Goal: Transaction & Acquisition: Purchase product/service

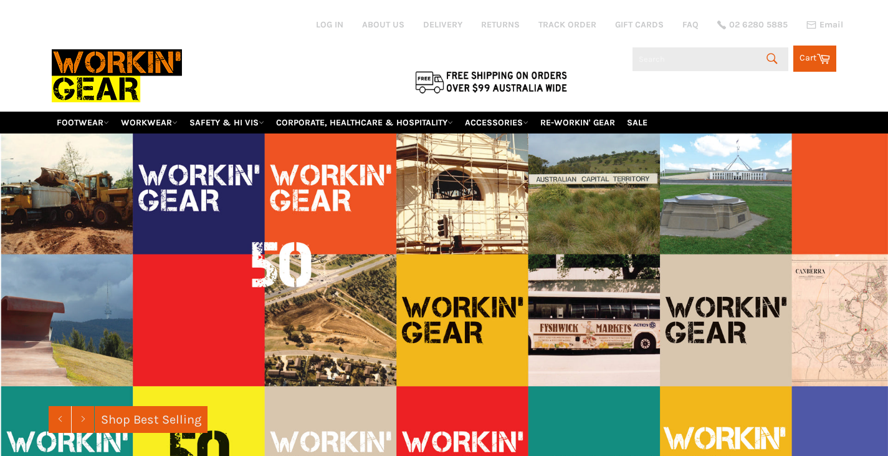
type input "d"
type input "iadora"
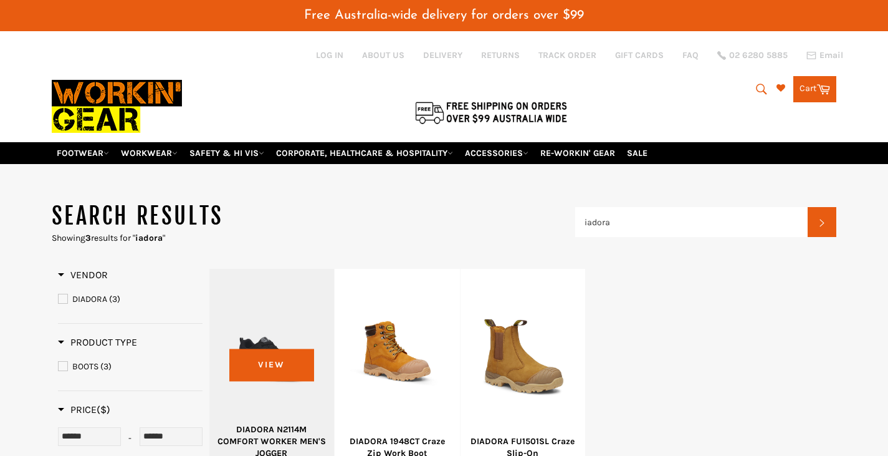
click at [285, 328] on div at bounding box center [272, 357] width 94 height 146
